Goal: Transaction & Acquisition: Purchase product/service

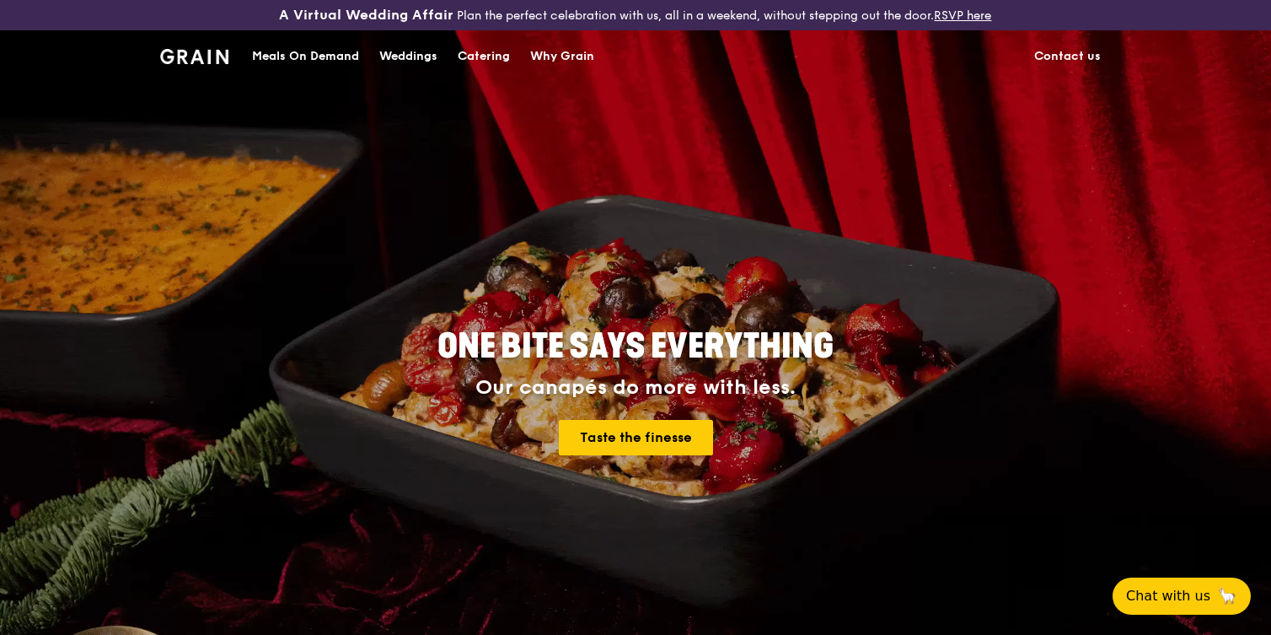
click at [325, 59] on div "Meals On Demand" at bounding box center [305, 56] width 107 height 51
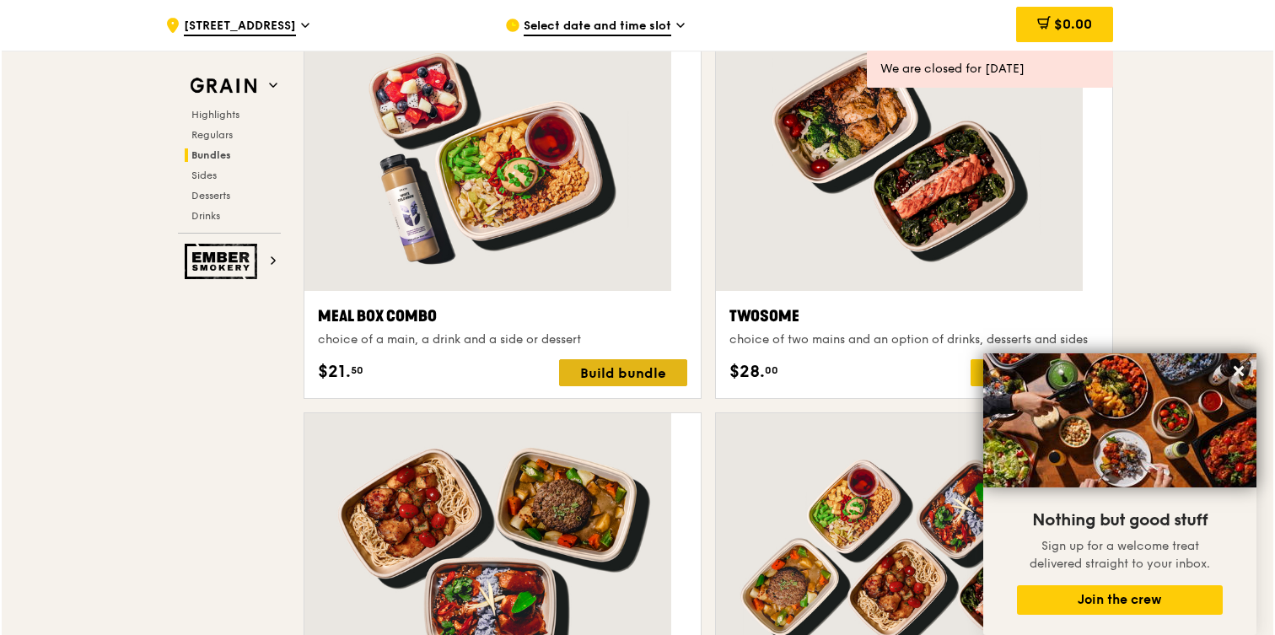
scroll to position [2514, 0]
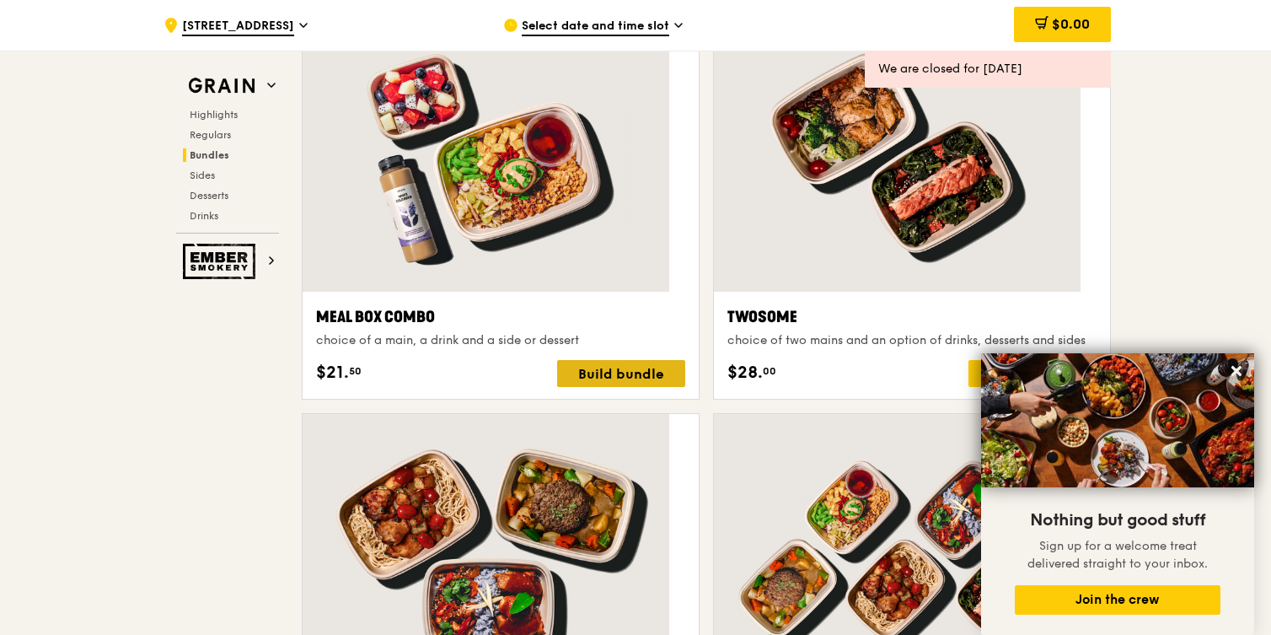
click at [616, 360] on div "Build bundle" at bounding box center [621, 373] width 128 height 27
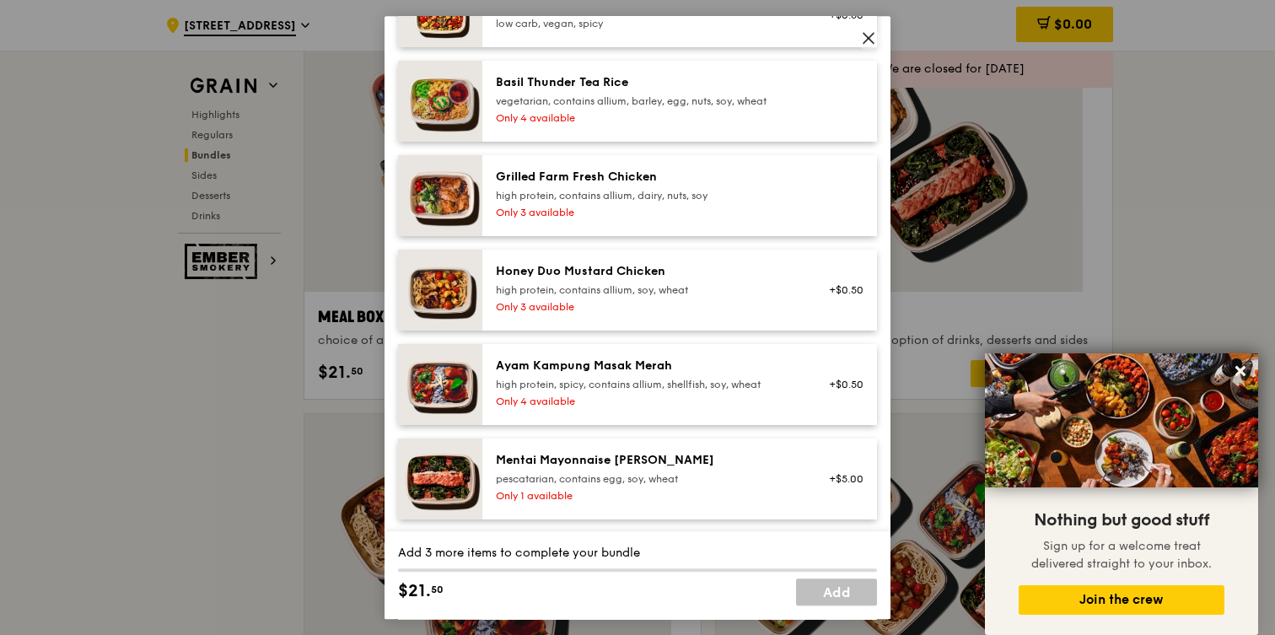
scroll to position [348, 0]
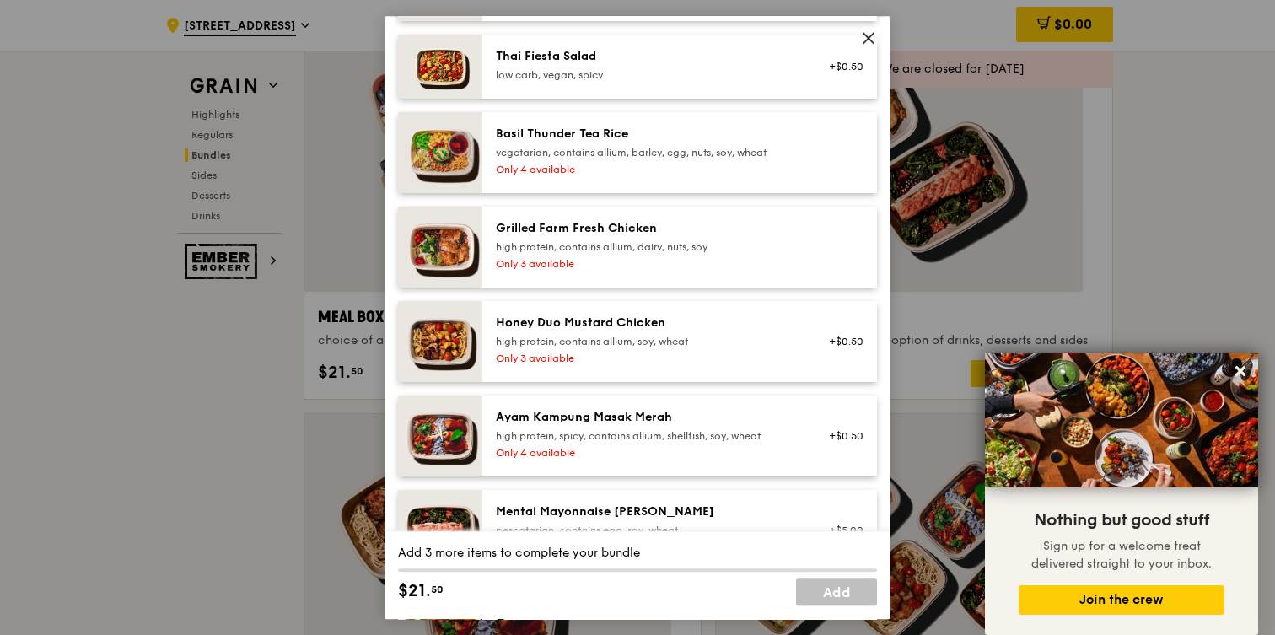
click at [701, 240] on div "high protein, contains allium, dairy, nuts, soy" at bounding box center [647, 246] width 303 height 13
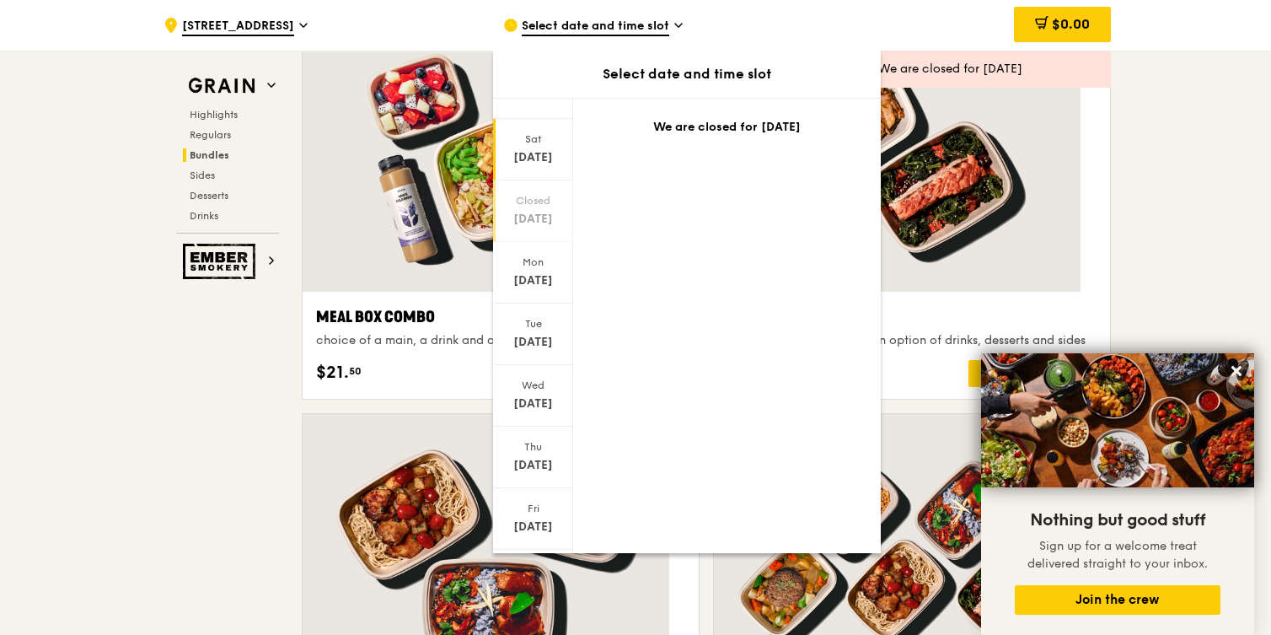
scroll to position [32, 0]
click at [539, 559] on icon at bounding box center [533, 561] width 11 height 5
click at [546, 480] on div "Fri Oct 10" at bounding box center [533, 511] width 80 height 62
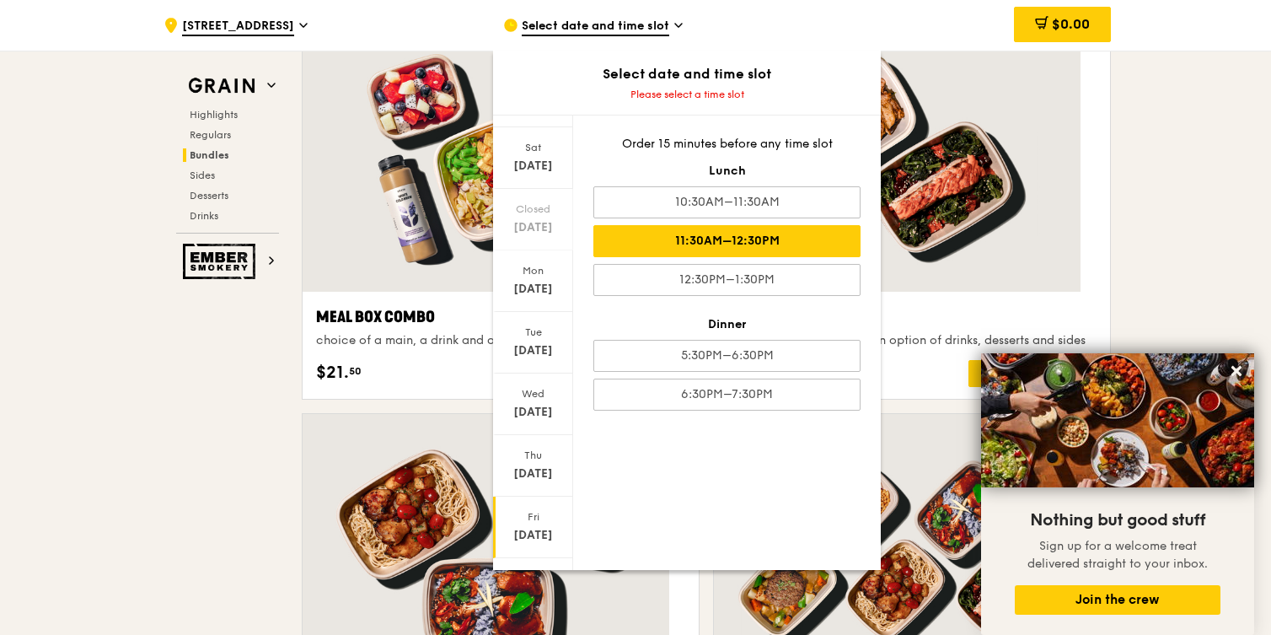
click at [728, 239] on div "11:30AM–12:30PM" at bounding box center [726, 241] width 267 height 32
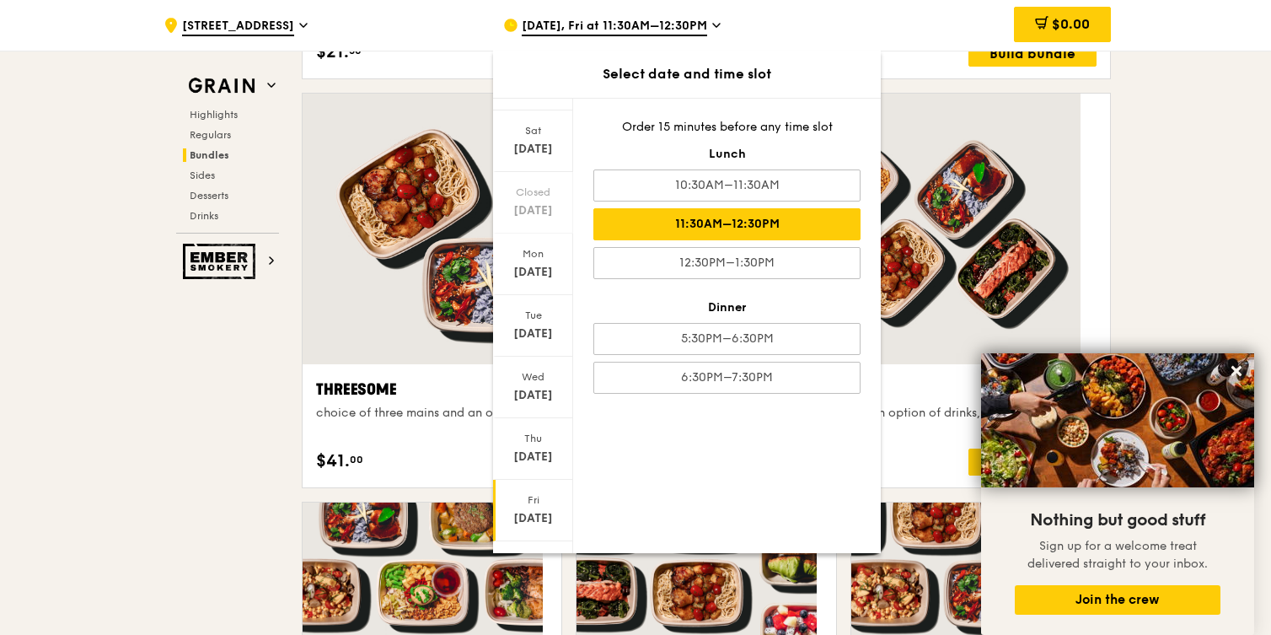
scroll to position [3209, 0]
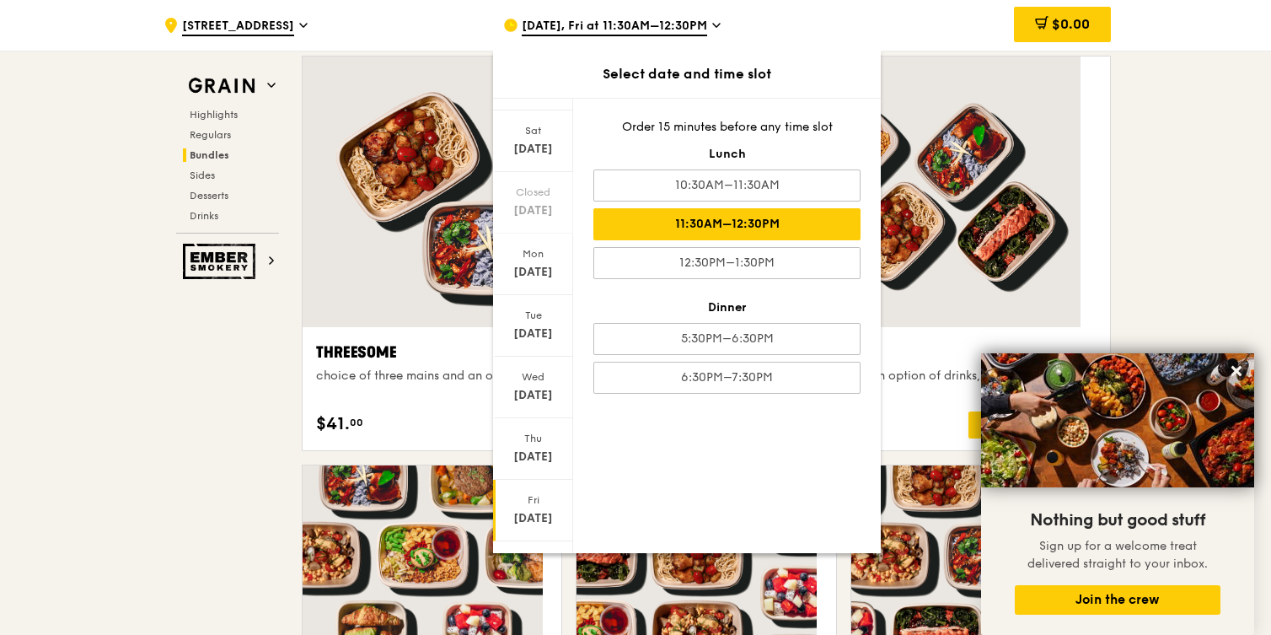
click at [743, 216] on div "11:30AM–12:30PM" at bounding box center [726, 224] width 267 height 32
click at [1173, 201] on div ".cls-1 { fill: none; stroke: #fff; stroke-linecap: round; stroke-linejoin: roun…" at bounding box center [635, 446] width 1271 height 7149
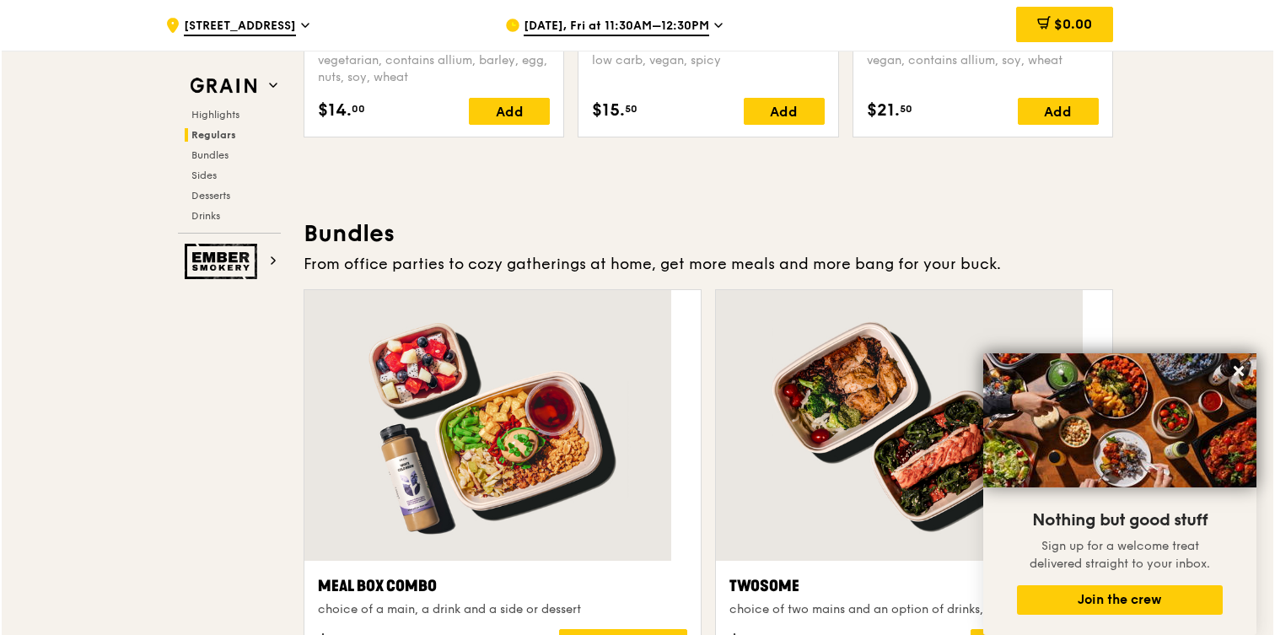
scroll to position [2623, 0]
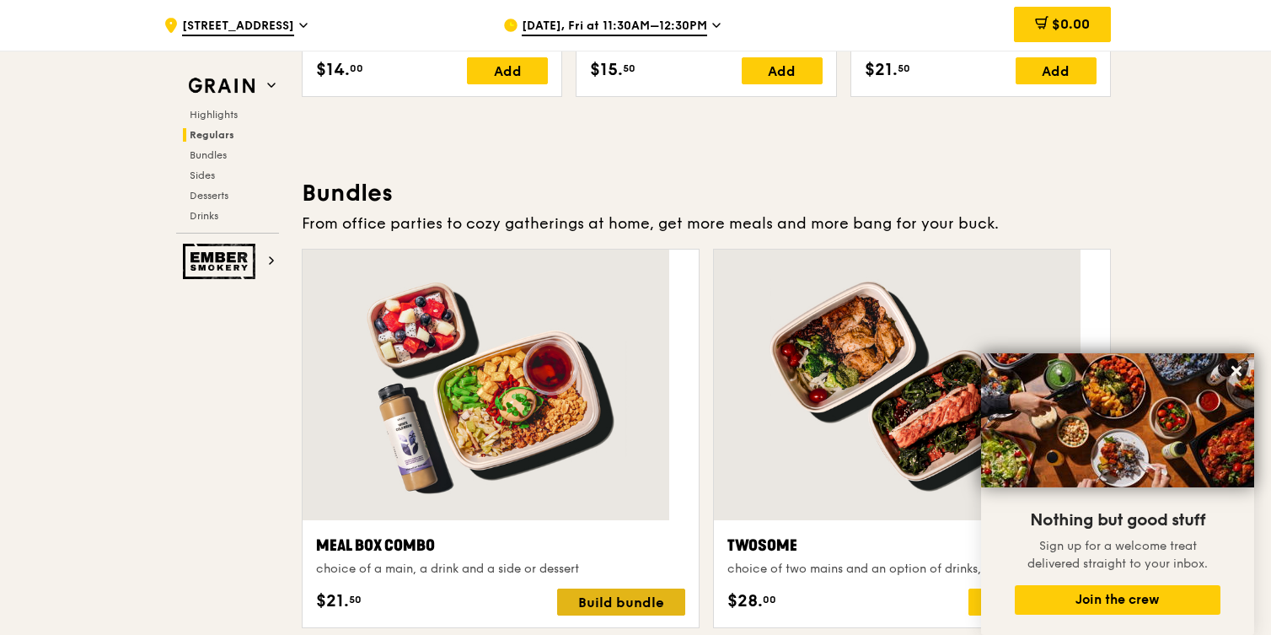
click at [643, 588] on div "Build bundle" at bounding box center [621, 601] width 128 height 27
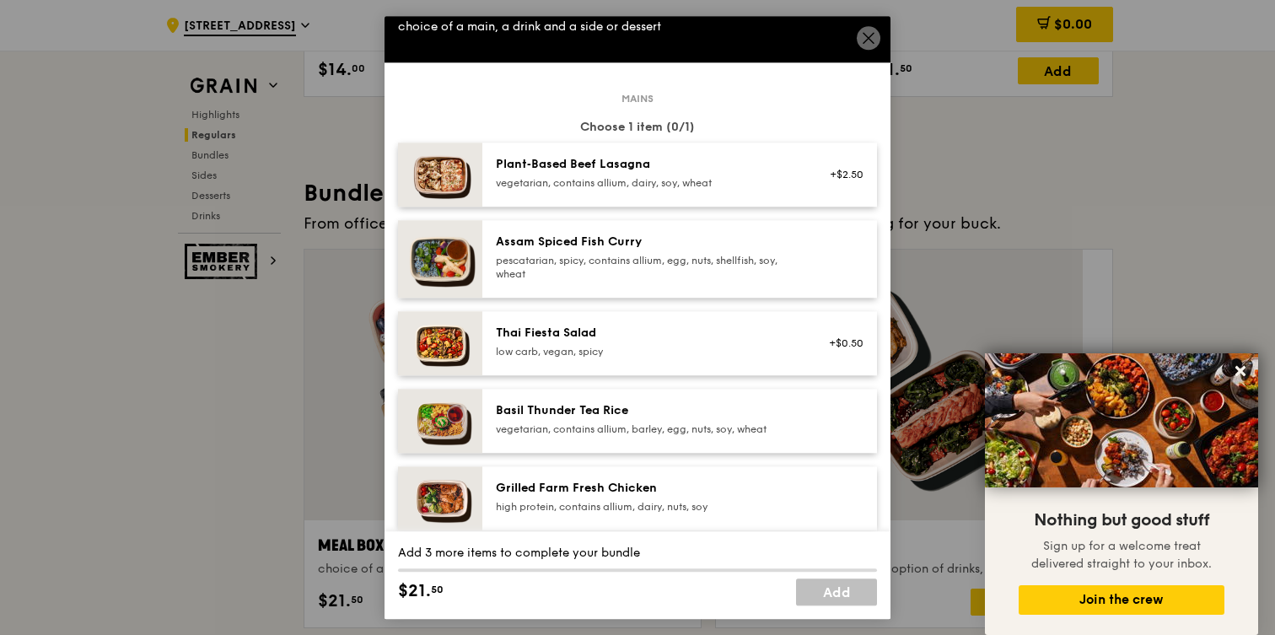
scroll to position [292, 0]
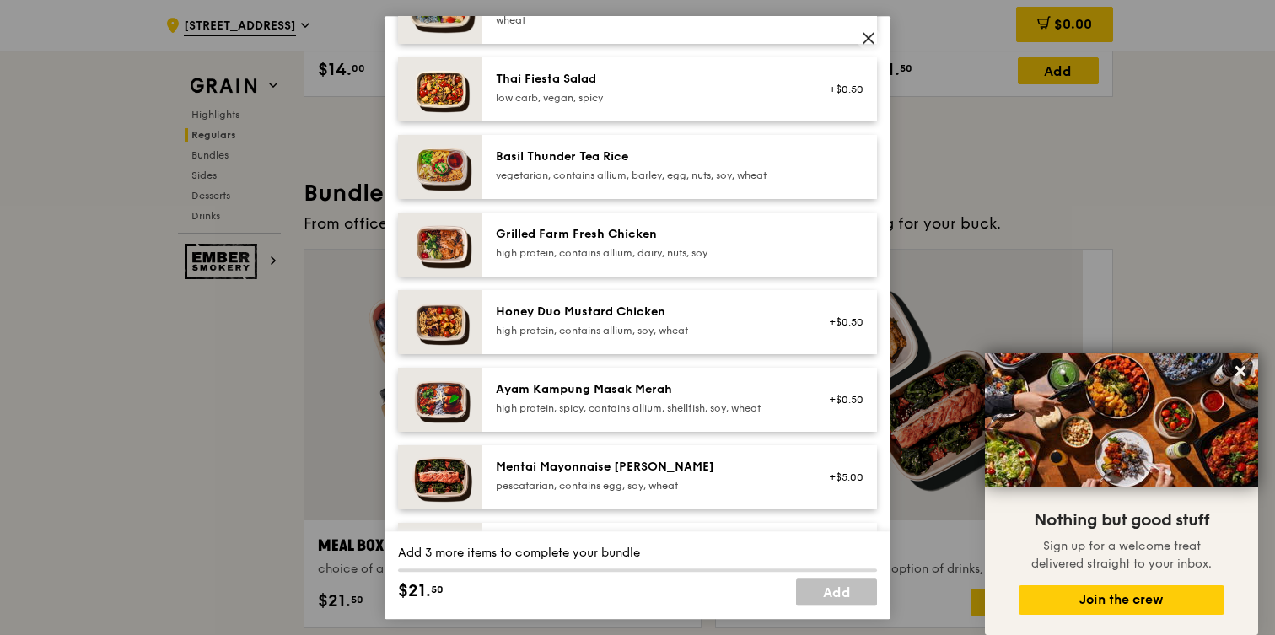
click at [636, 246] on div "high protein, contains allium, dairy, nuts, soy" at bounding box center [647, 252] width 303 height 13
click at [632, 246] on div "high protein, contains allium, dairy, nuts, soy" at bounding box center [647, 252] width 303 height 13
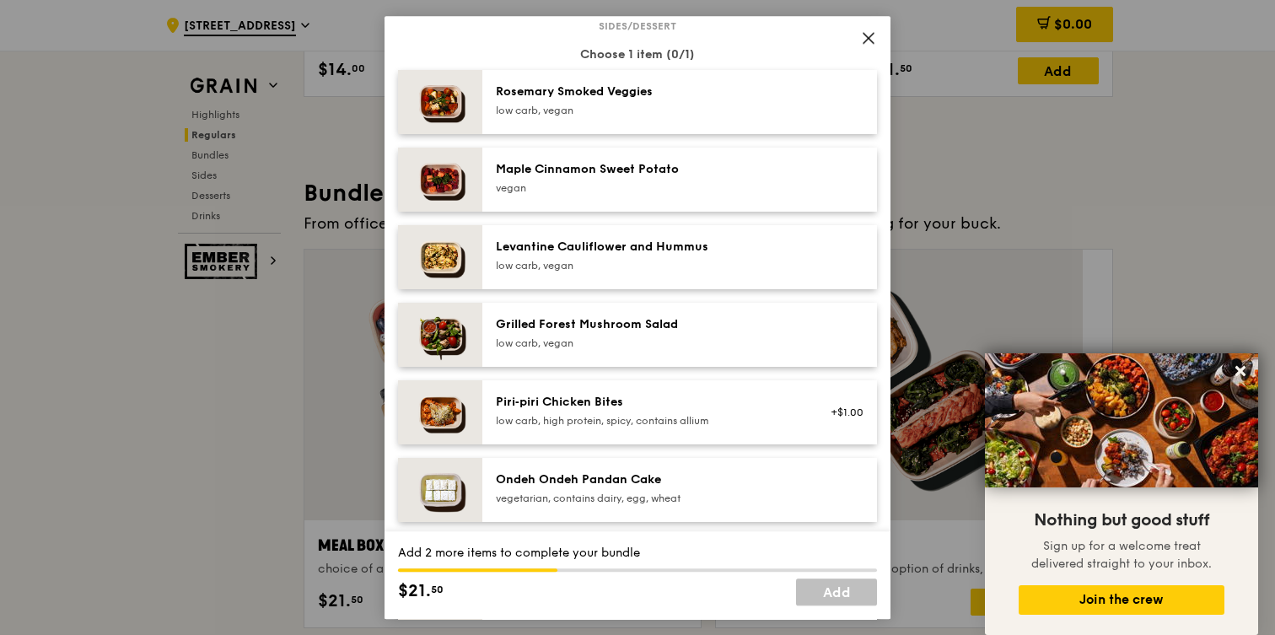
scroll to position [856, 0]
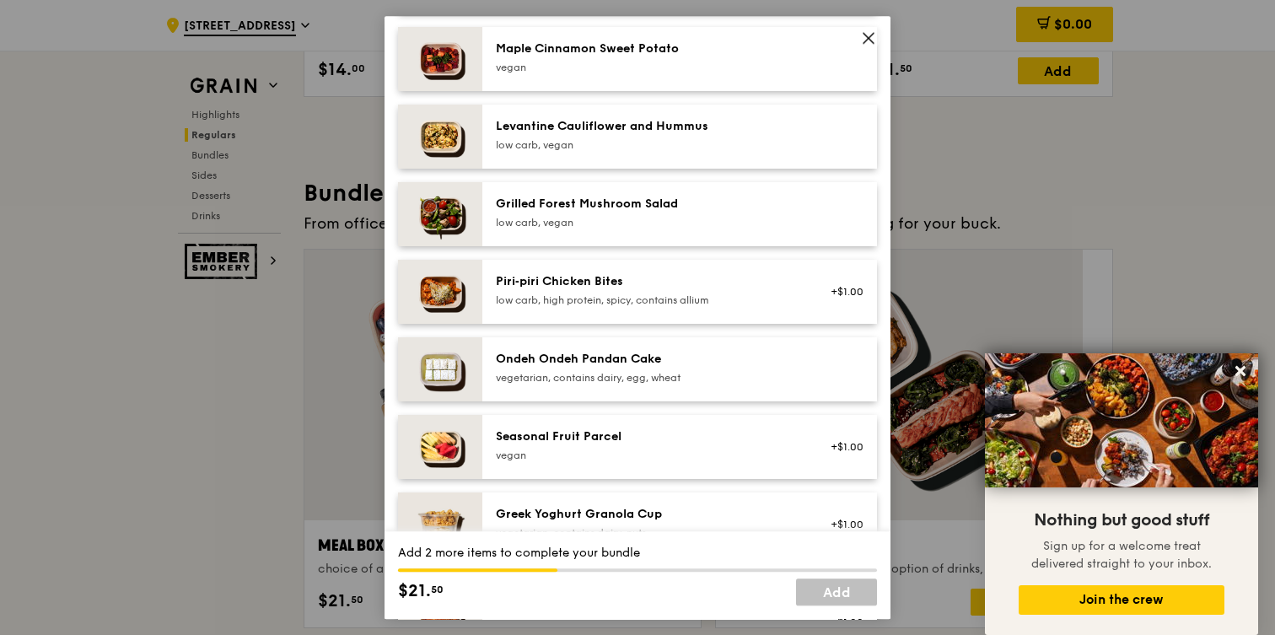
click at [661, 351] on div "Ondeh Ondeh Pandan Cake" at bounding box center [647, 359] width 303 height 17
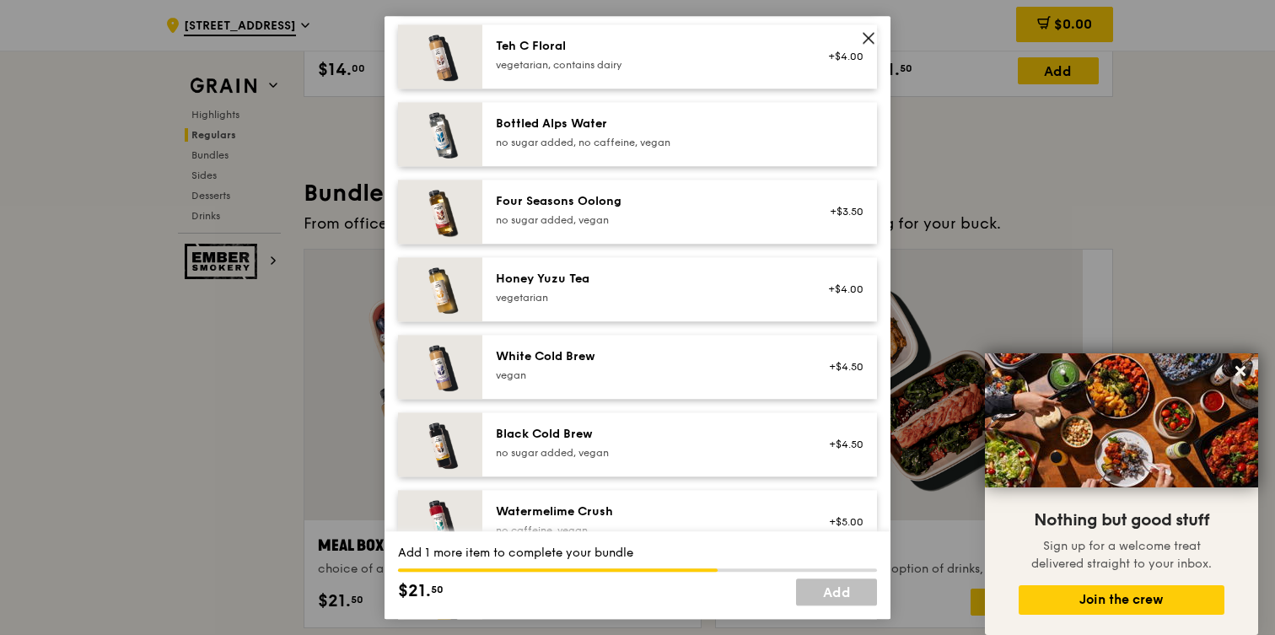
scroll to position [1884, 0]
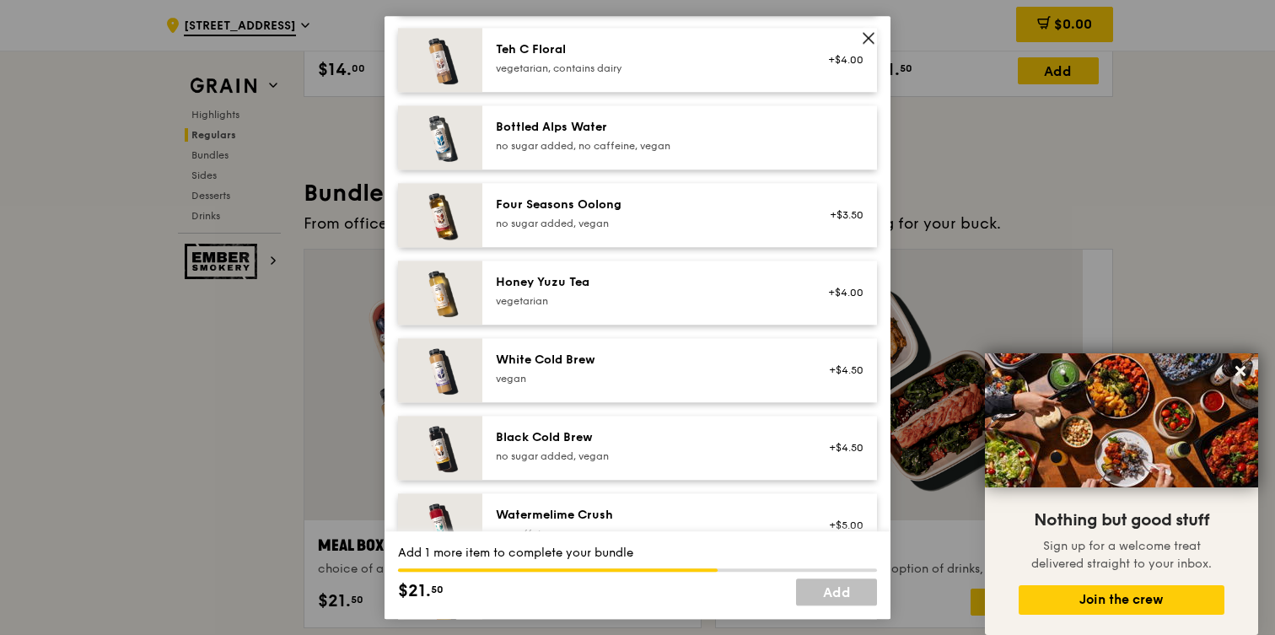
click at [601, 217] on div "no sugar added, vegan" at bounding box center [647, 223] width 303 height 13
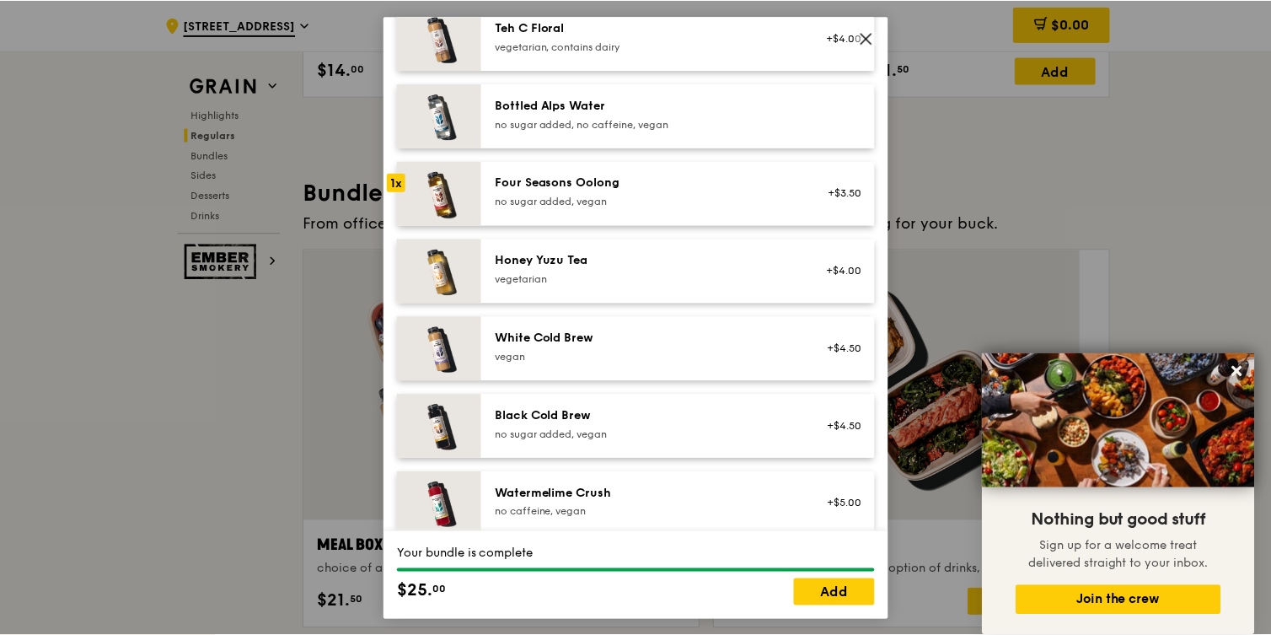
scroll to position [1909, 0]
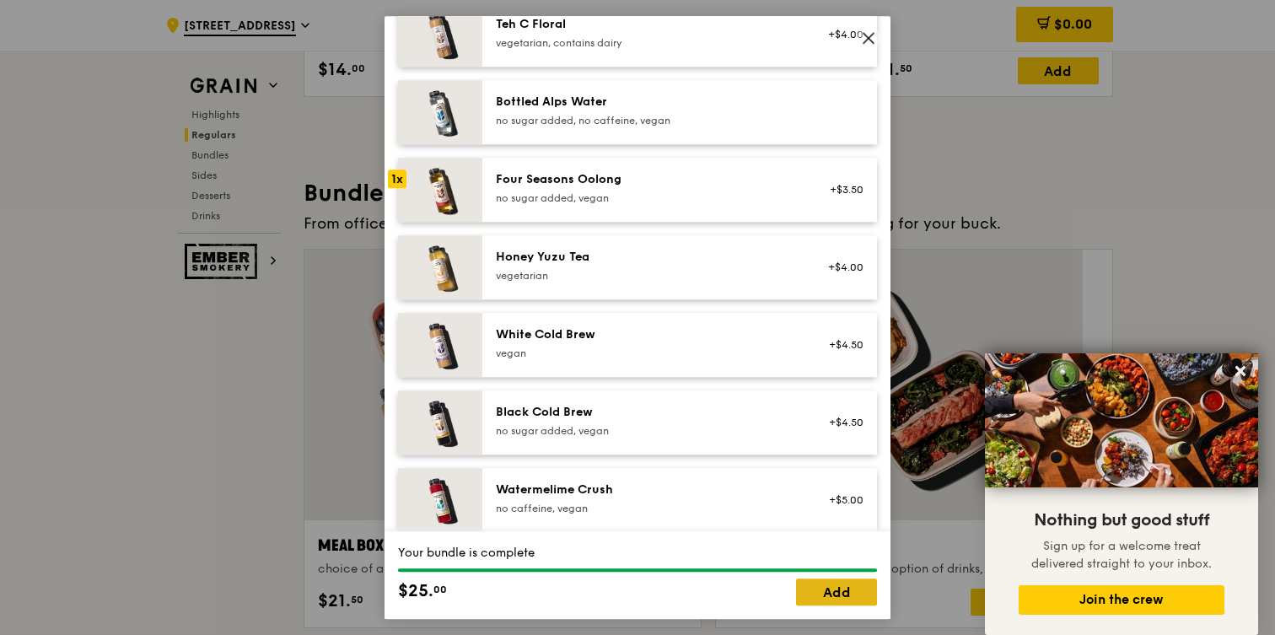
click at [853, 584] on link "Add" at bounding box center [836, 591] width 81 height 27
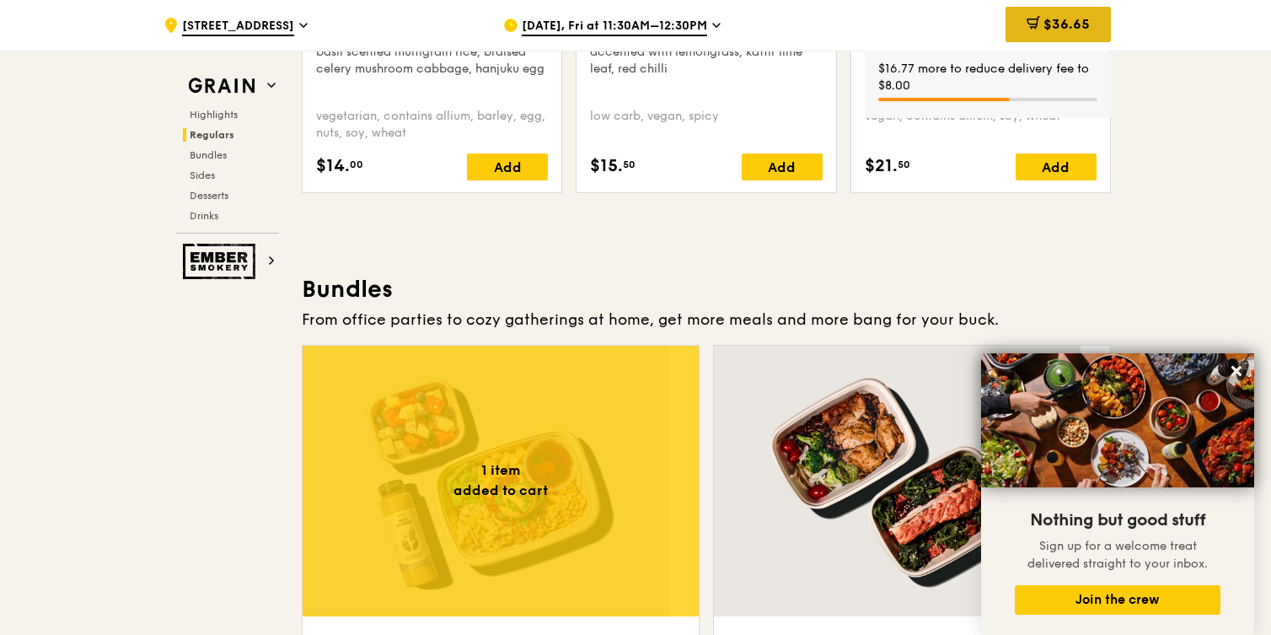
scroll to position [2525, 0]
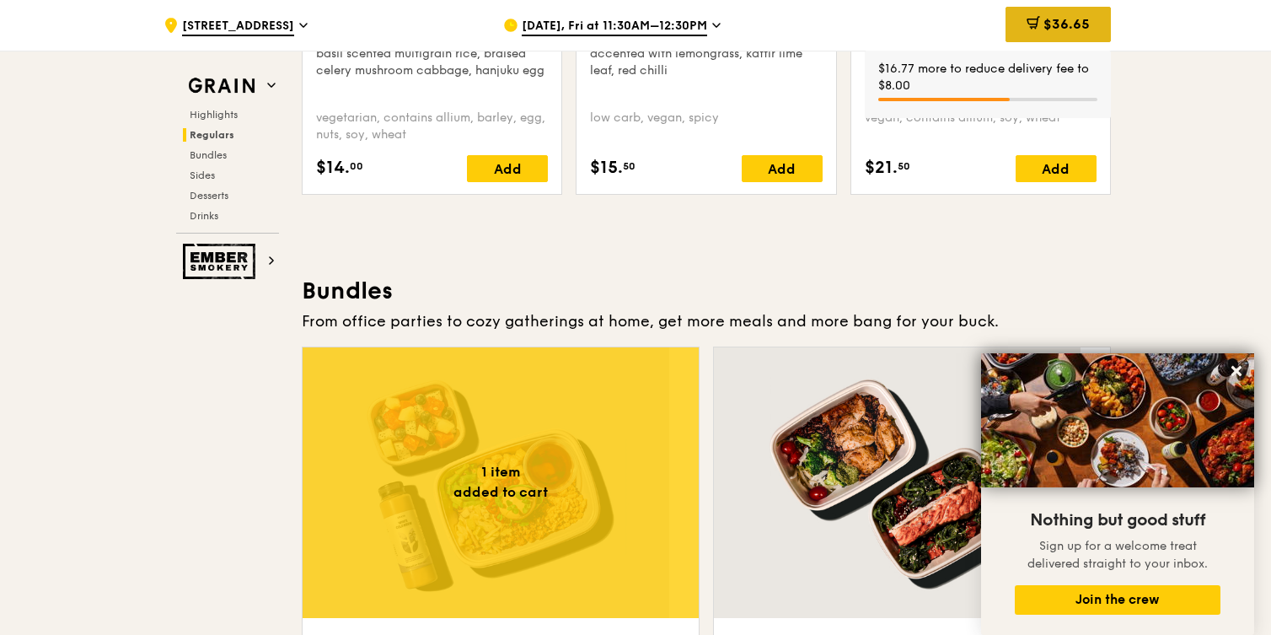
click at [1044, 27] on span "$36.65" at bounding box center [1067, 24] width 46 height 16
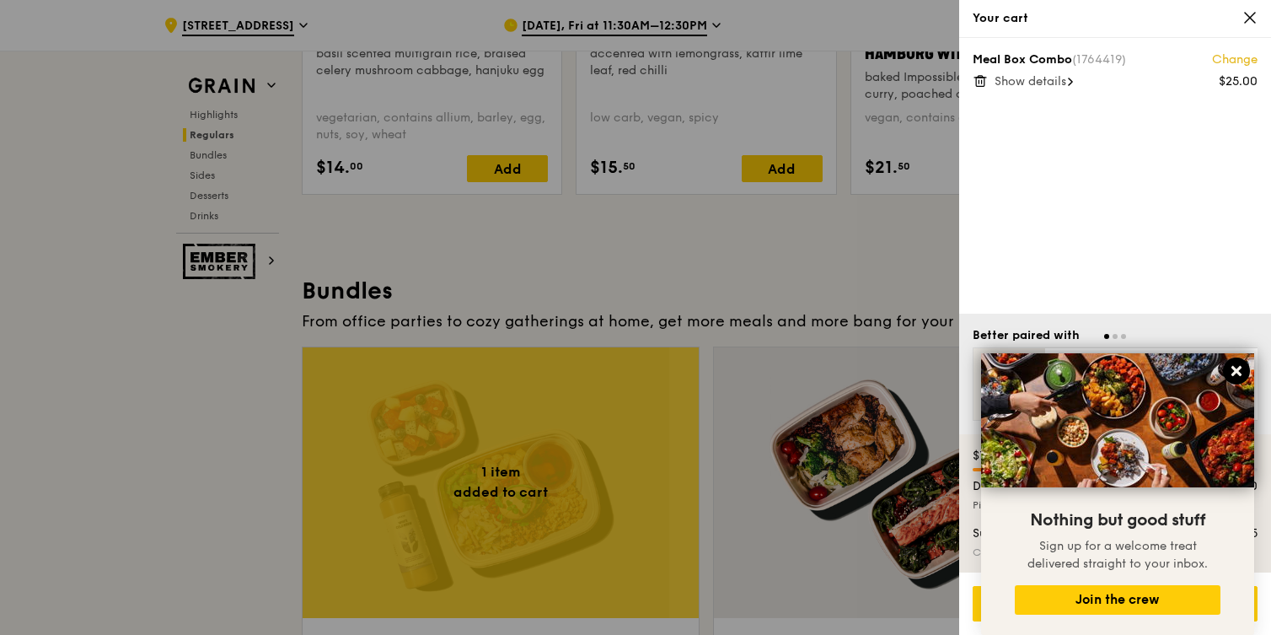
click at [1238, 372] on icon at bounding box center [1237, 371] width 10 height 10
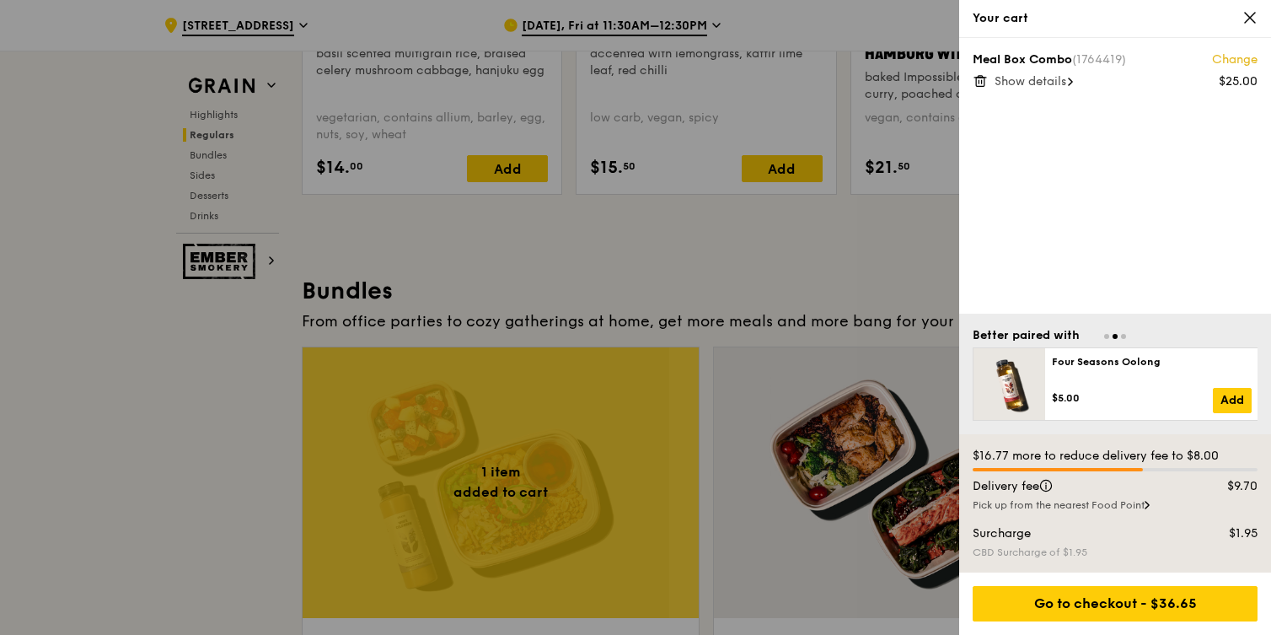
click at [1058, 74] on span "Show details" at bounding box center [1031, 81] width 72 height 14
click at [1057, 74] on span "Hide details" at bounding box center [1028, 81] width 67 height 14
click at [1254, 22] on icon at bounding box center [1250, 17] width 15 height 15
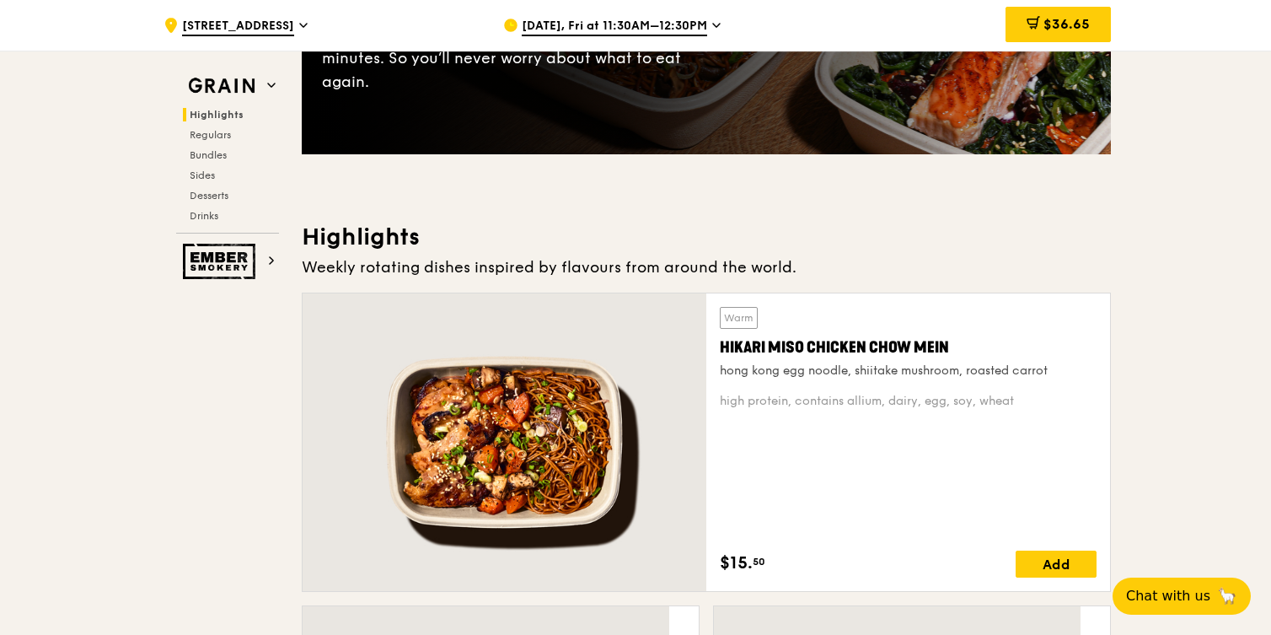
scroll to position [0, 0]
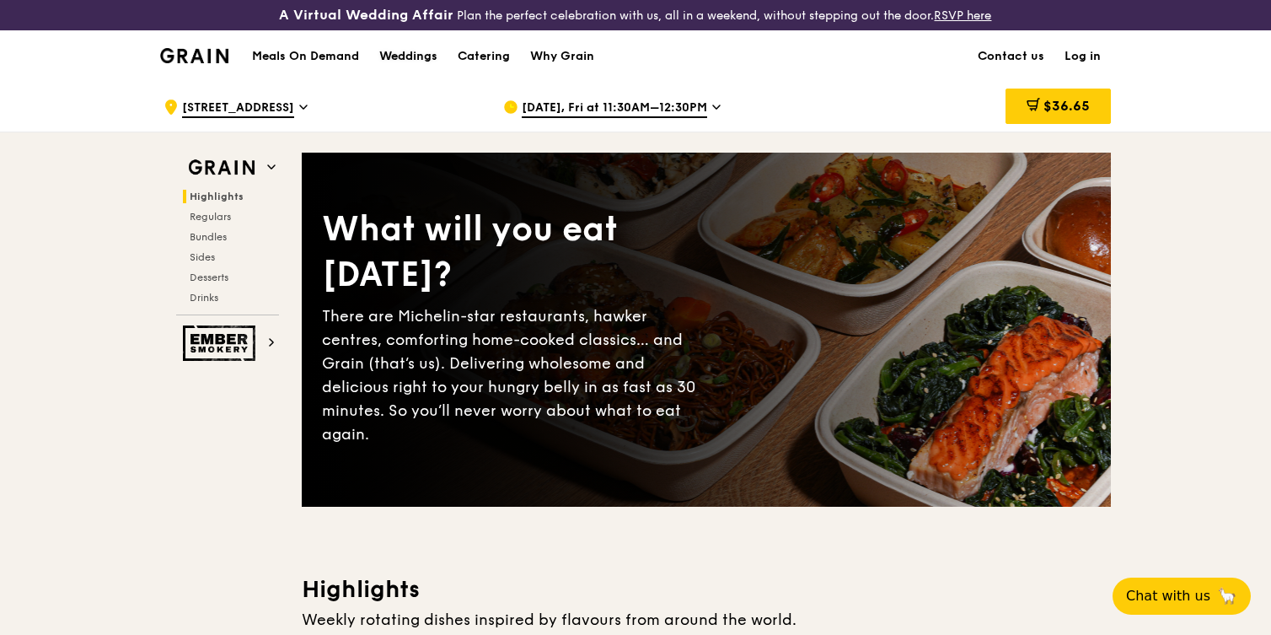
click at [437, 53] on div "Weddings" at bounding box center [408, 56] width 58 height 51
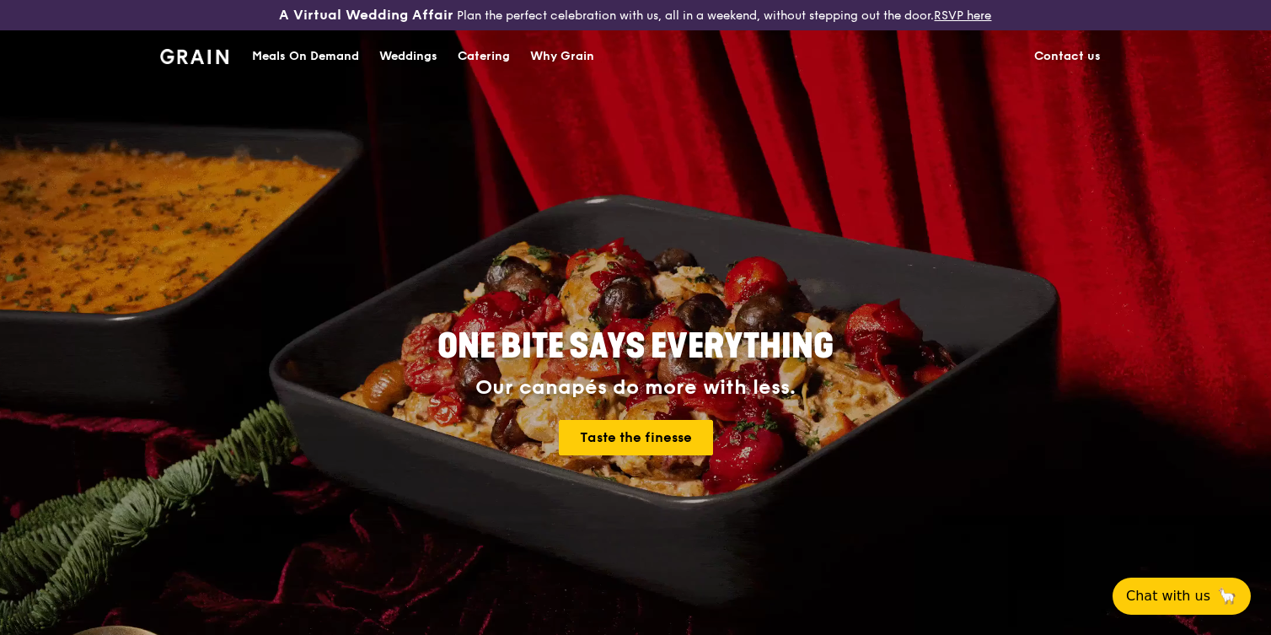
click at [1031, 56] on link "Contact us" at bounding box center [1067, 56] width 87 height 51
